Goal: Task Accomplishment & Management: Manage account settings

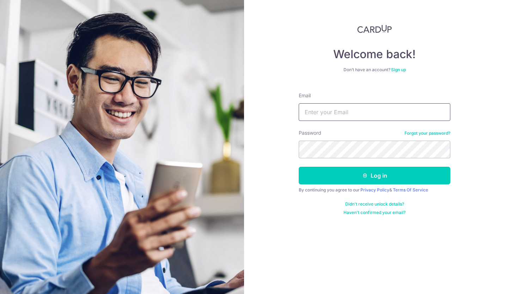
click at [335, 113] on input "Email" at bounding box center [375, 112] width 152 height 18
type input "[PERSON_NAME][EMAIL_ADDRESS][DOMAIN_NAME]"
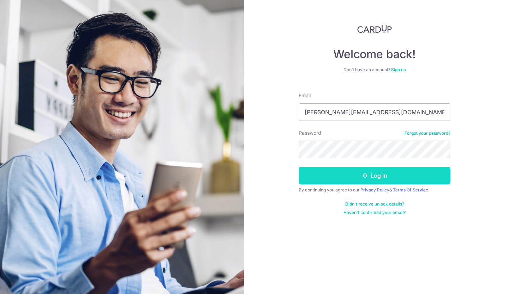
click at [367, 176] on icon "submit" at bounding box center [365, 176] width 6 height 6
